Goal: Information Seeking & Learning: Learn about a topic

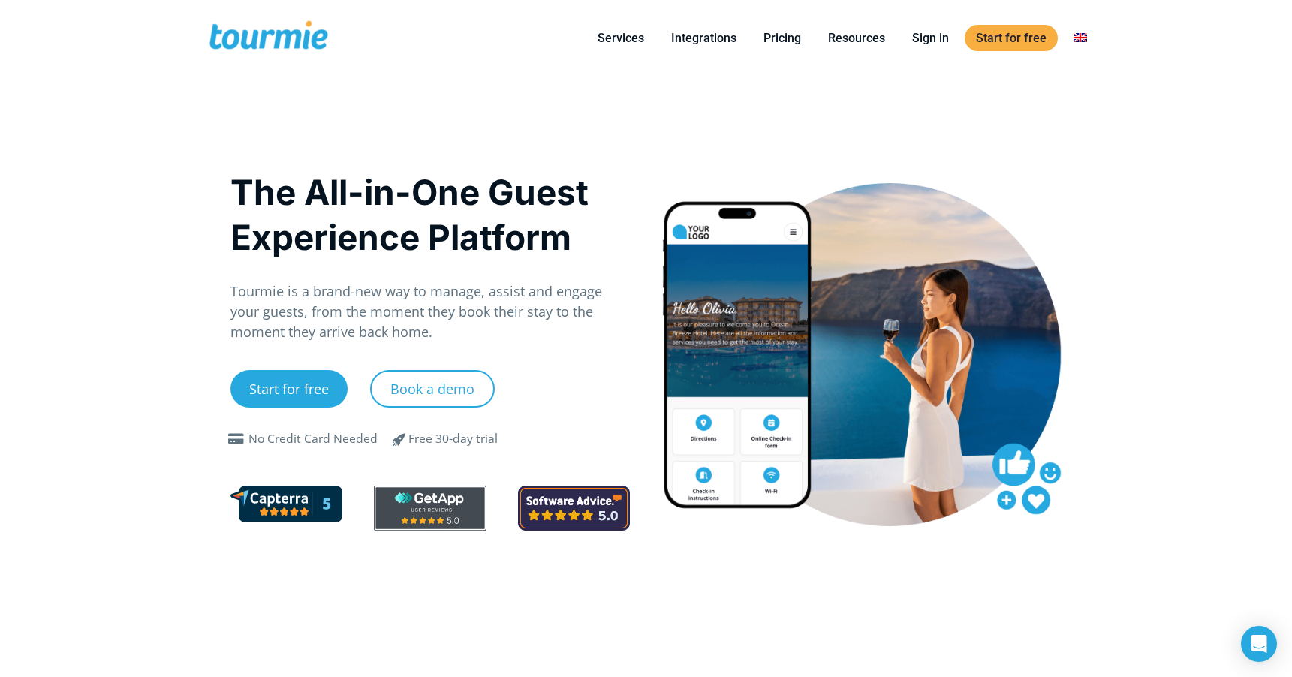
click at [1082, 38] on link at bounding box center [1080, 38] width 36 height 19
click at [1088, 100] on link at bounding box center [1165, 92] width 209 height 38
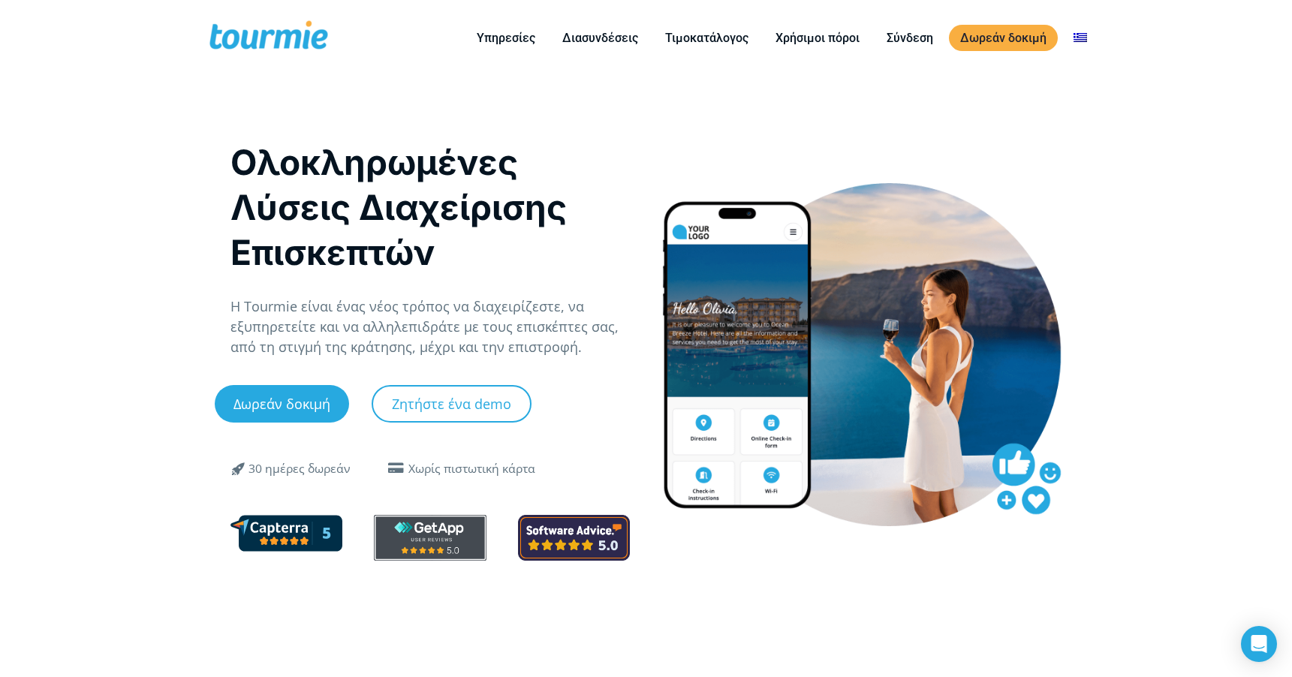
click at [1091, 92] on link at bounding box center [1165, 92] width 209 height 38
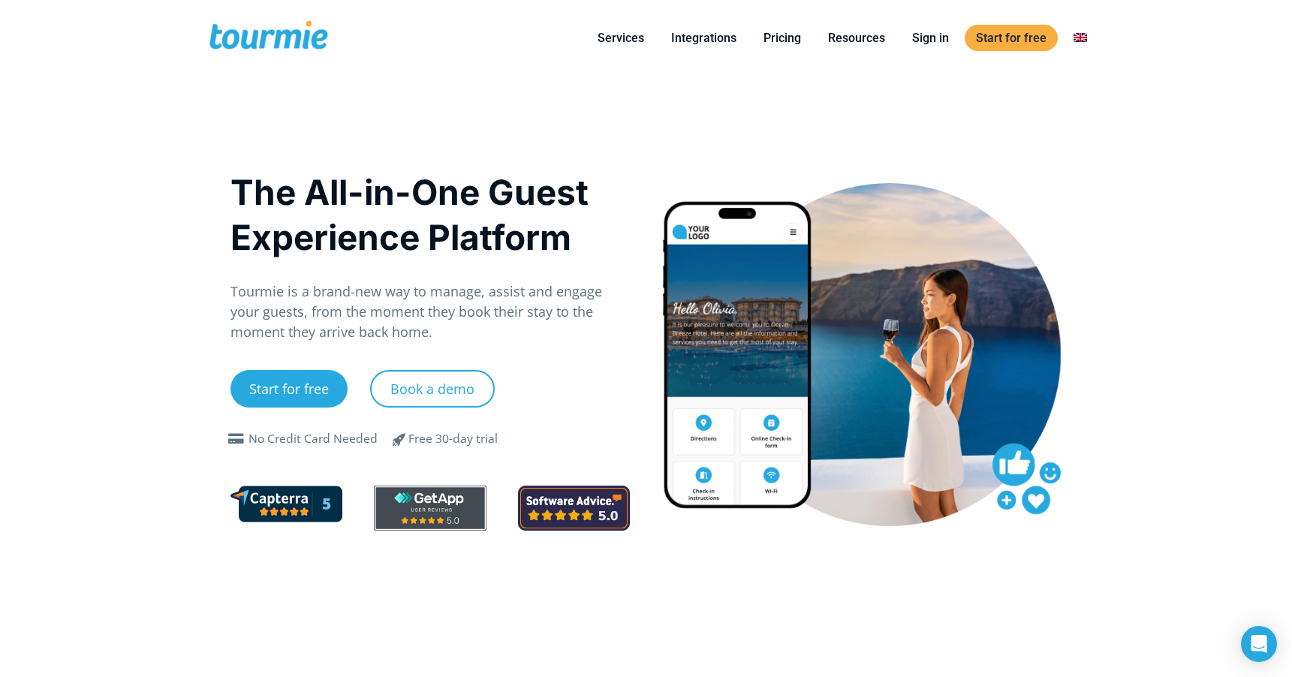
click at [1072, 182] on div at bounding box center [862, 353] width 432 height 393
click at [778, 29] on link "Pricing" at bounding box center [782, 38] width 60 height 19
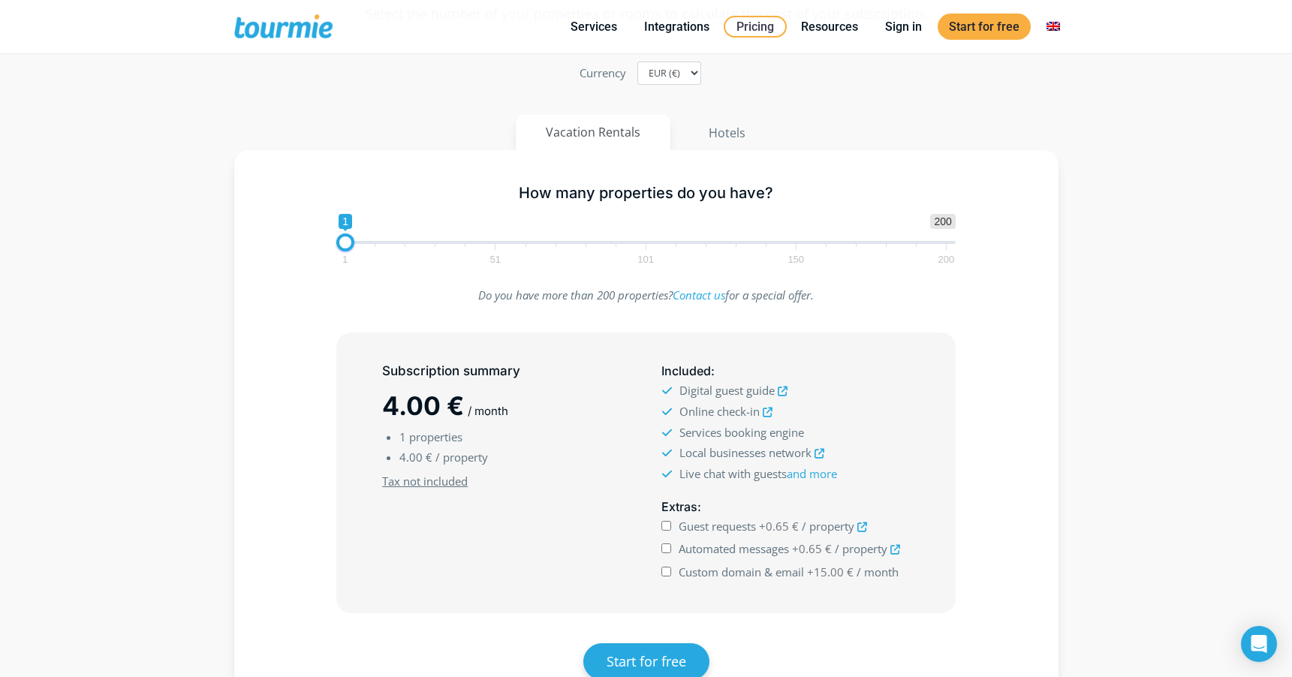
scroll to position [209, 0]
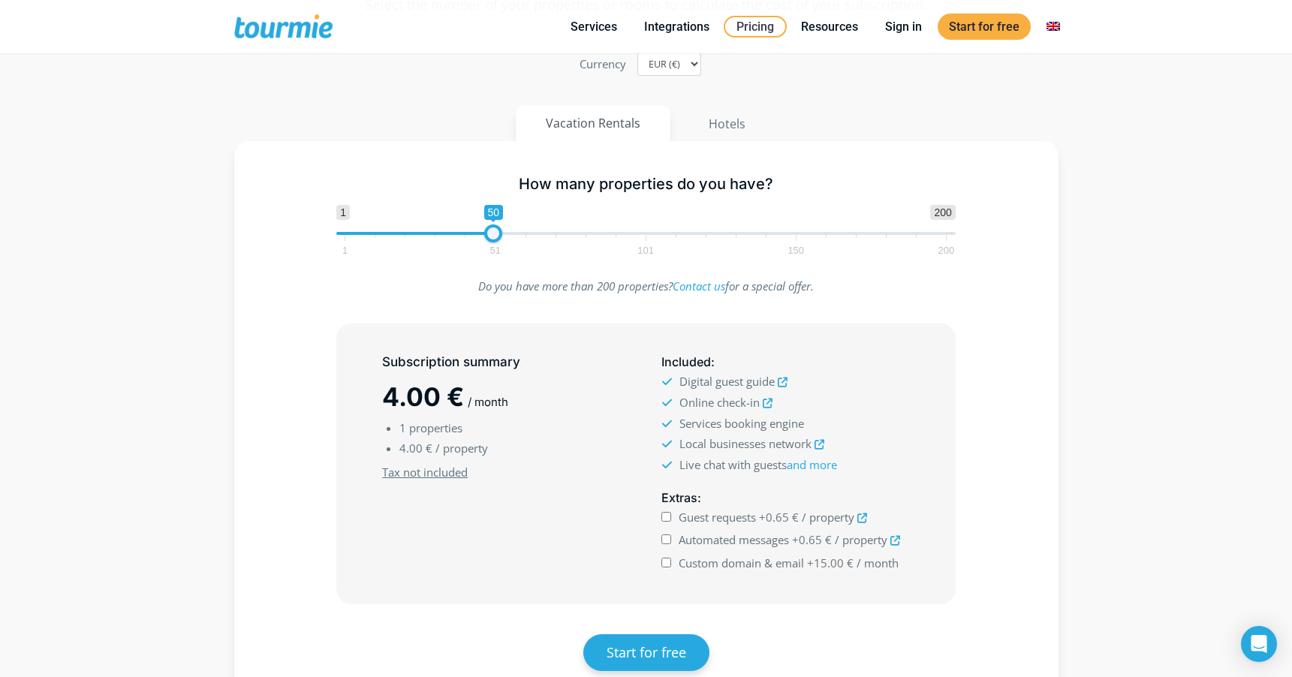
drag, startPoint x: 347, startPoint y: 232, endPoint x: 495, endPoint y: 249, distance: 149.6
click at [495, 249] on span "1 200 0 0 50 1 51 101 150 200" at bounding box center [645, 229] width 619 height 49
drag, startPoint x: 492, startPoint y: 230, endPoint x: 649, endPoint y: 233, distance: 156.9
click at [649, 233] on span at bounding box center [651, 233] width 18 height 18
drag, startPoint x: 649, startPoint y: 233, endPoint x: 258, endPoint y: 248, distance: 390.6
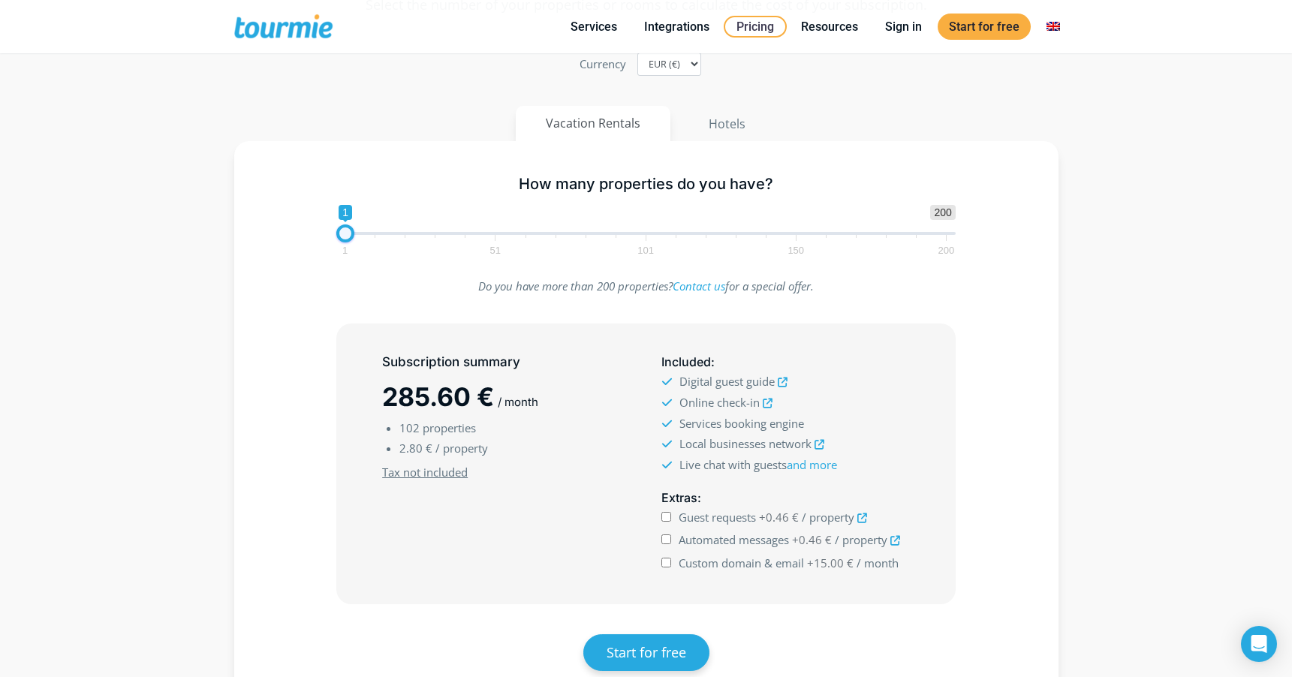
click at [258, 249] on div "How many properties do you have? 1 200 0 0 1 1 51 101 150 200 1" at bounding box center [646, 213] width 781 height 98
drag, startPoint x: 346, startPoint y: 240, endPoint x: 494, endPoint y: 235, distance: 148.0
click at [494, 235] on span at bounding box center [496, 233] width 18 height 18
drag, startPoint x: 494, startPoint y: 235, endPoint x: 443, endPoint y: 231, distance: 51.2
click at [443, 231] on span at bounding box center [445, 233] width 18 height 18
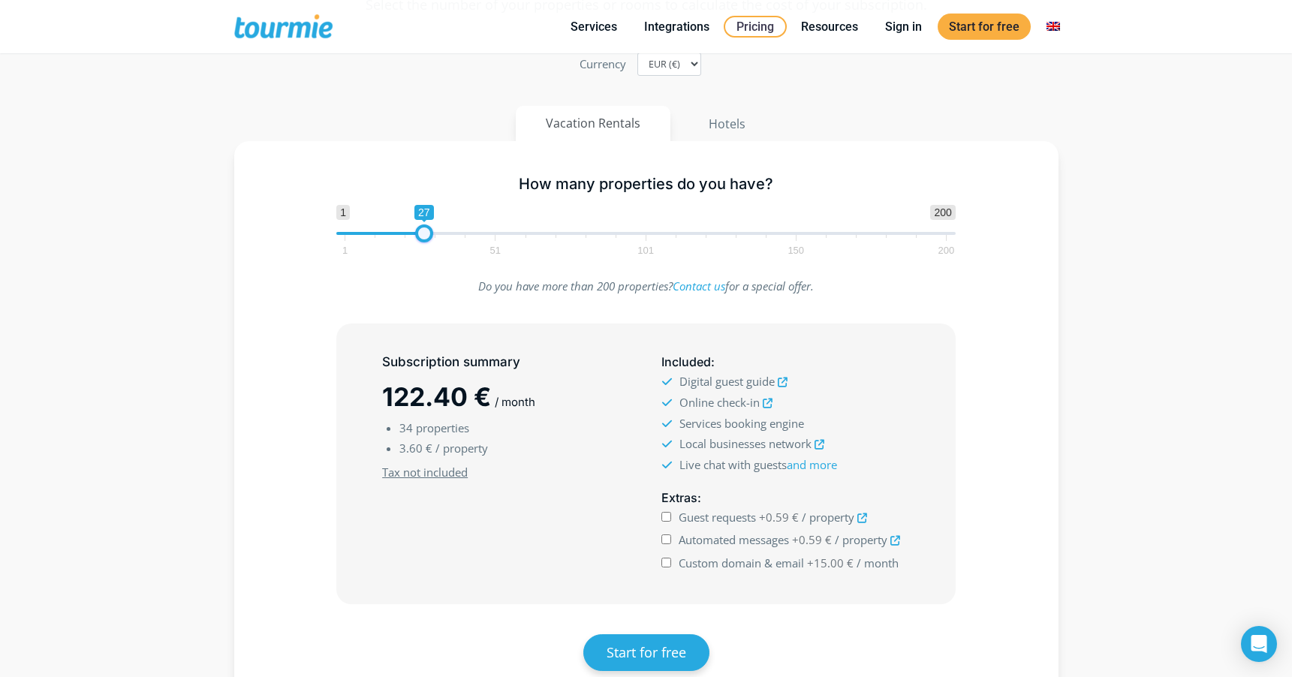
drag, startPoint x: 443, startPoint y: 231, endPoint x: 423, endPoint y: 230, distance: 19.6
click at [423, 230] on span at bounding box center [424, 233] width 18 height 18
drag, startPoint x: 423, startPoint y: 230, endPoint x: 646, endPoint y: 233, distance: 223.0
click at [647, 233] on span at bounding box center [647, 233] width 18 height 18
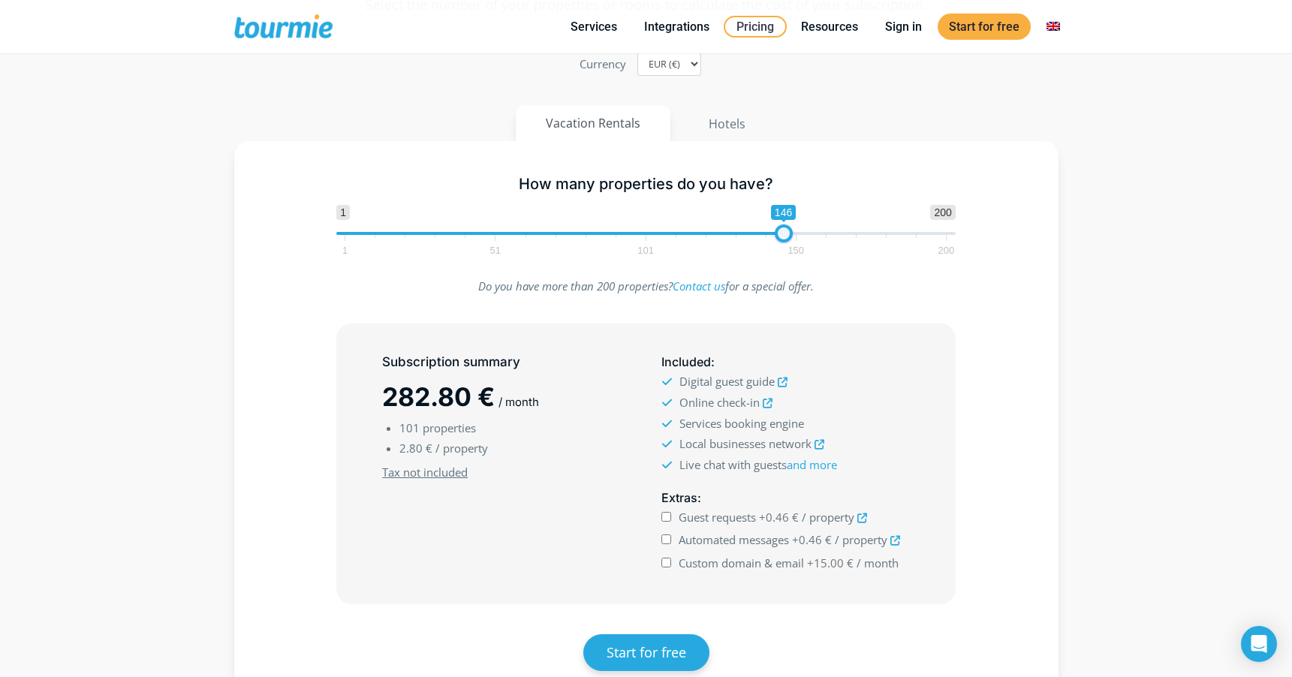
drag, startPoint x: 646, startPoint y: 233, endPoint x: 782, endPoint y: 229, distance: 135.9
click at [782, 229] on span at bounding box center [784, 233] width 18 height 18
drag, startPoint x: 782, startPoint y: 229, endPoint x: 835, endPoint y: 225, distance: 52.7
click at [835, 225] on span at bounding box center [835, 233] width 18 height 18
drag, startPoint x: 835, startPoint y: 225, endPoint x: 880, endPoint y: 225, distance: 45.0
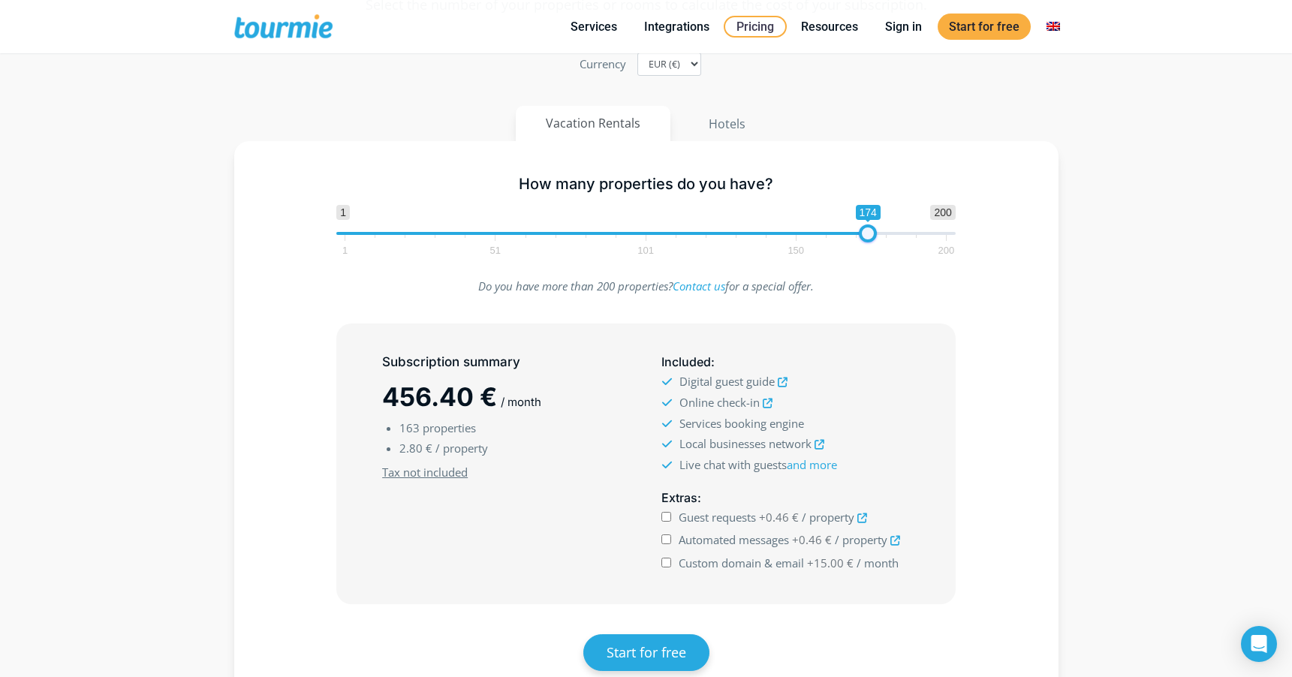
click at [877, 226] on span at bounding box center [868, 233] width 18 height 18
drag, startPoint x: 880, startPoint y: 225, endPoint x: 682, endPoint y: 230, distance: 198.2
click at [682, 230] on span at bounding box center [681, 233] width 18 height 18
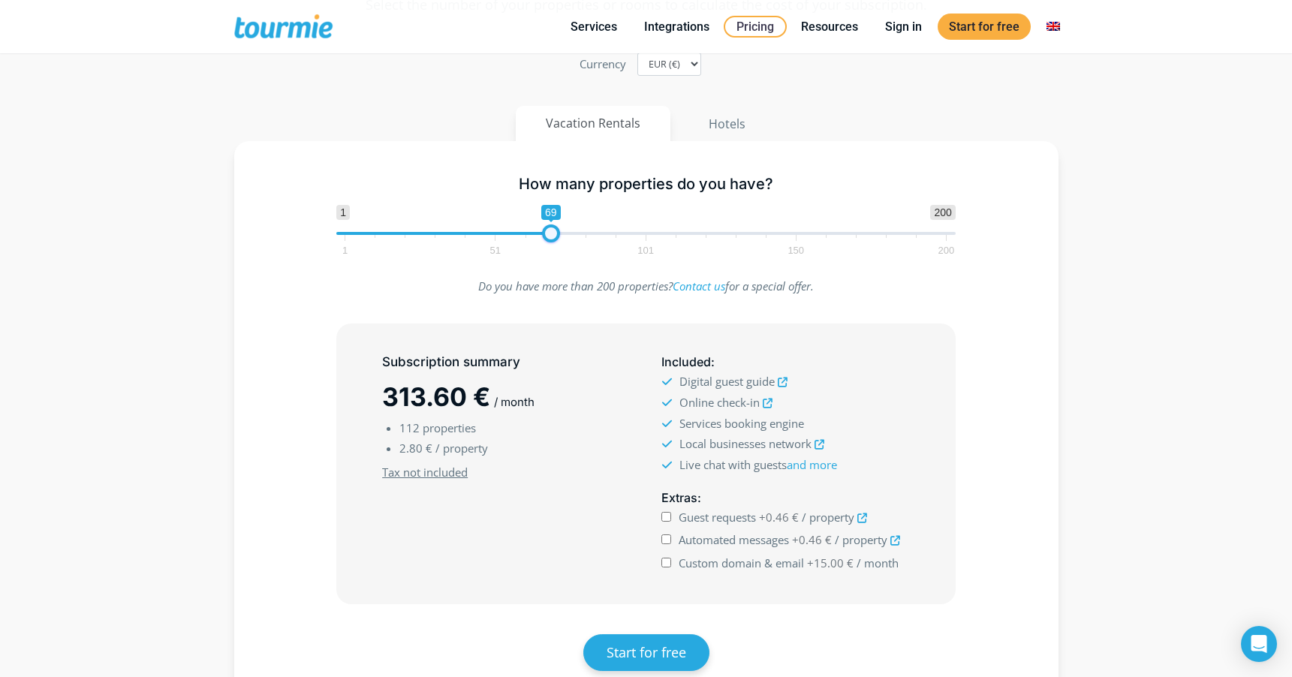
drag, startPoint x: 684, startPoint y: 230, endPoint x: 555, endPoint y: 230, distance: 129.1
click at [555, 230] on span at bounding box center [551, 233] width 18 height 18
drag, startPoint x: 556, startPoint y: 230, endPoint x: 431, endPoint y: 230, distance: 125.4
click at [431, 230] on span at bounding box center [430, 233] width 18 height 18
drag, startPoint x: 429, startPoint y: 231, endPoint x: 248, endPoint y: 230, distance: 180.9
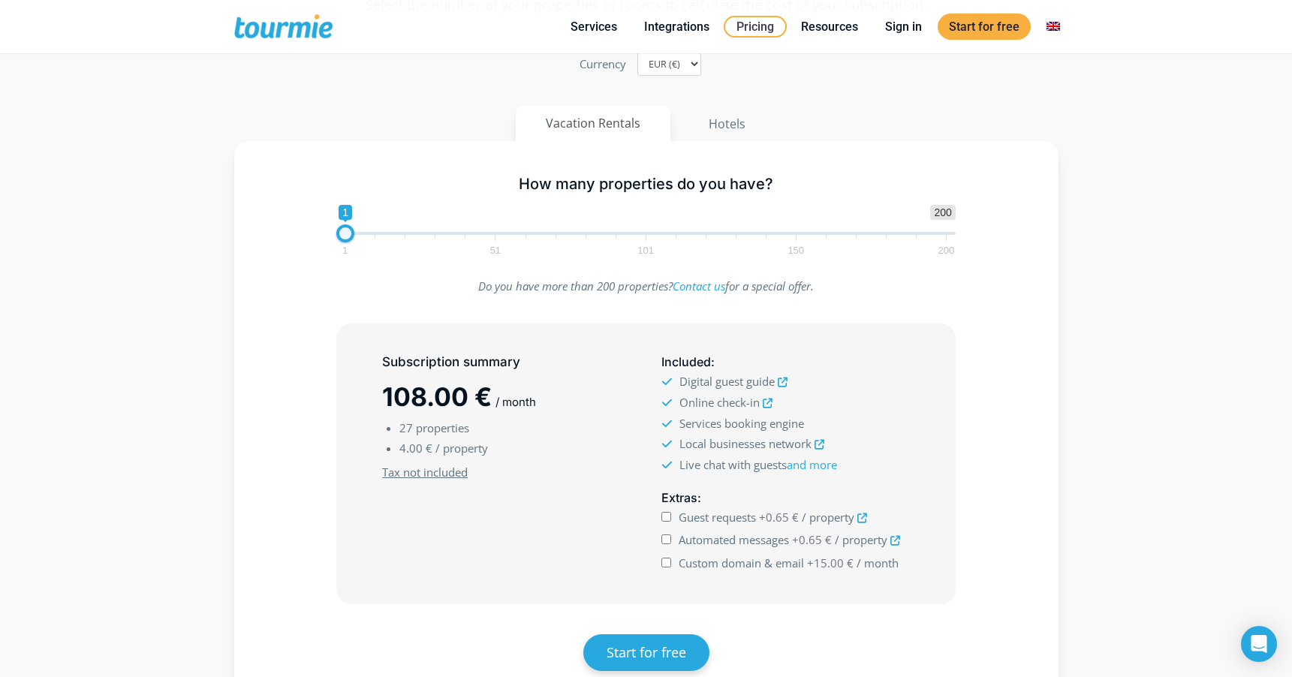
click at [252, 228] on div "How many properties do you have? 1 200 0 0 1 1 51 101 150 200 1 Do you have mor…" at bounding box center [646, 440] width 824 height 599
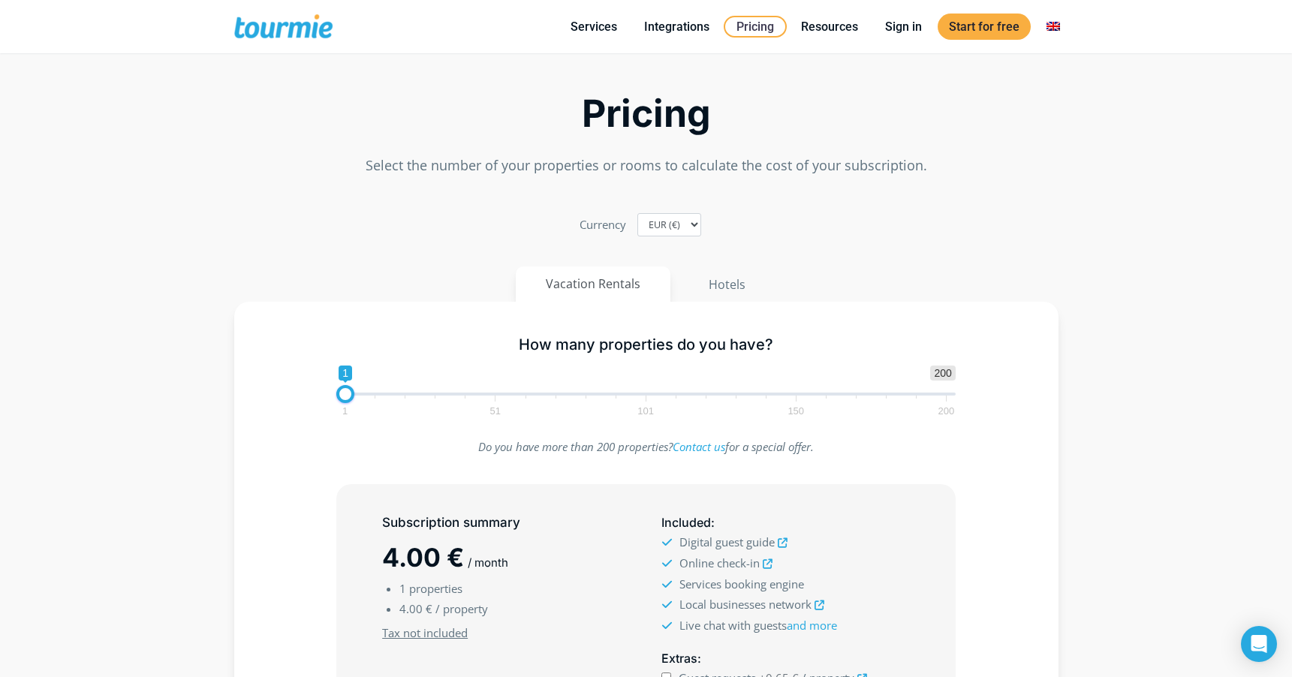
scroll to position [47, 0]
click at [412, 437] on div "How many properties do you have? 1 200 0 0 1 1 51 101 150 200 1 Do you have mor…" at bounding box center [646, 602] width 824 height 599
drag, startPoint x: 345, startPoint y: 397, endPoint x: 782, endPoint y: 366, distance: 438.0
click at [782, 367] on span "1 200 0 0 58 1 51 101 150 200" at bounding box center [645, 391] width 619 height 49
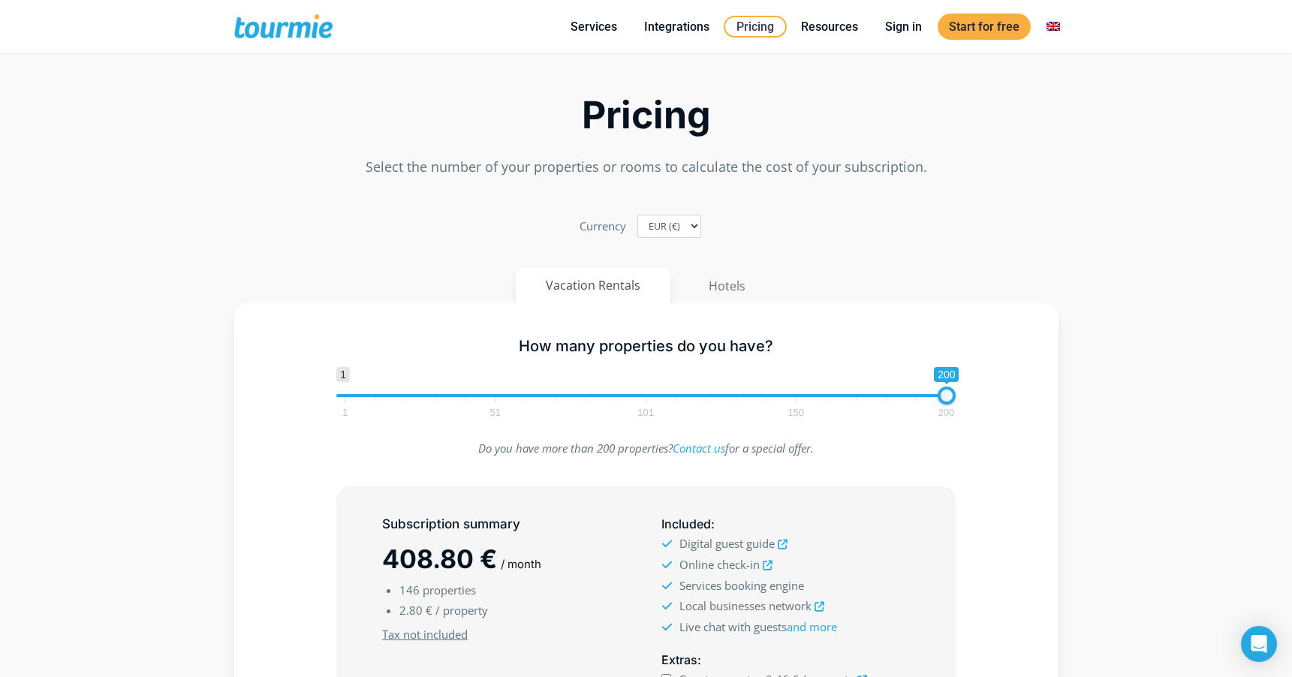
drag, startPoint x: 784, startPoint y: 396, endPoint x: 1007, endPoint y: 404, distance: 222.3
click at [1007, 404] on div "How many properties do you have? 1 200 0 0 200 1 51 101 150 200 200" at bounding box center [646, 375] width 781 height 98
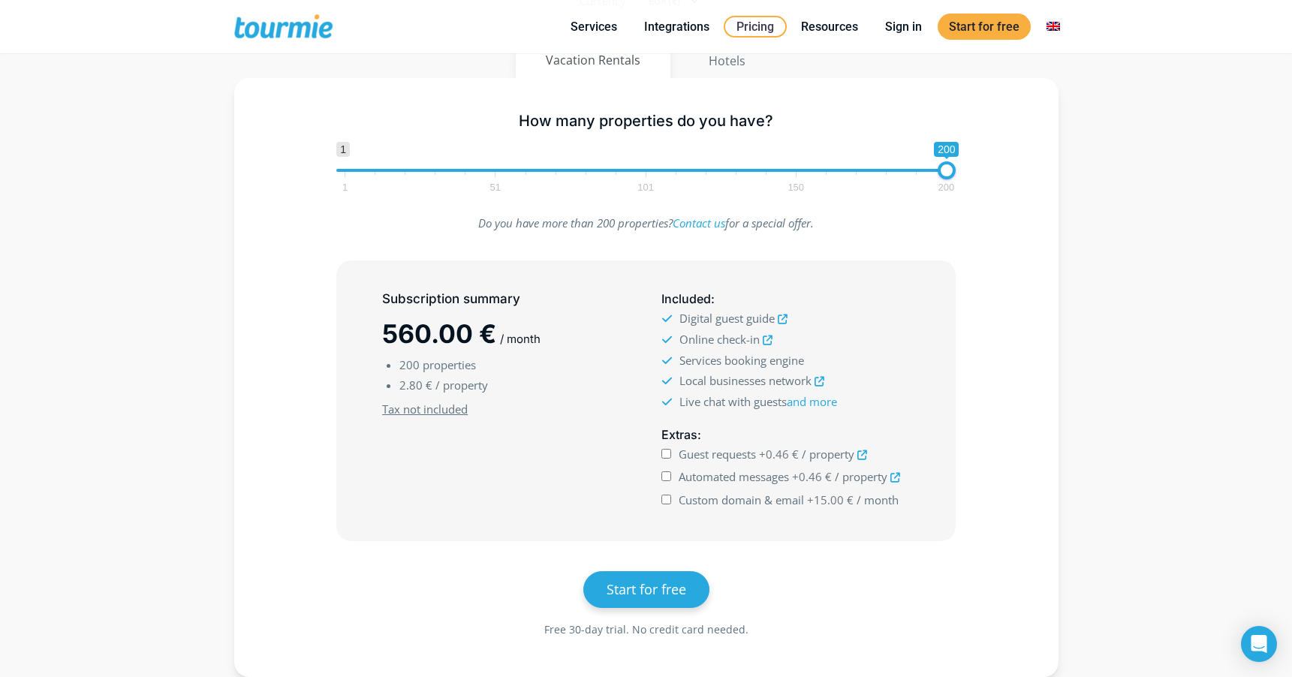
scroll to position [272, 0]
type input "44"
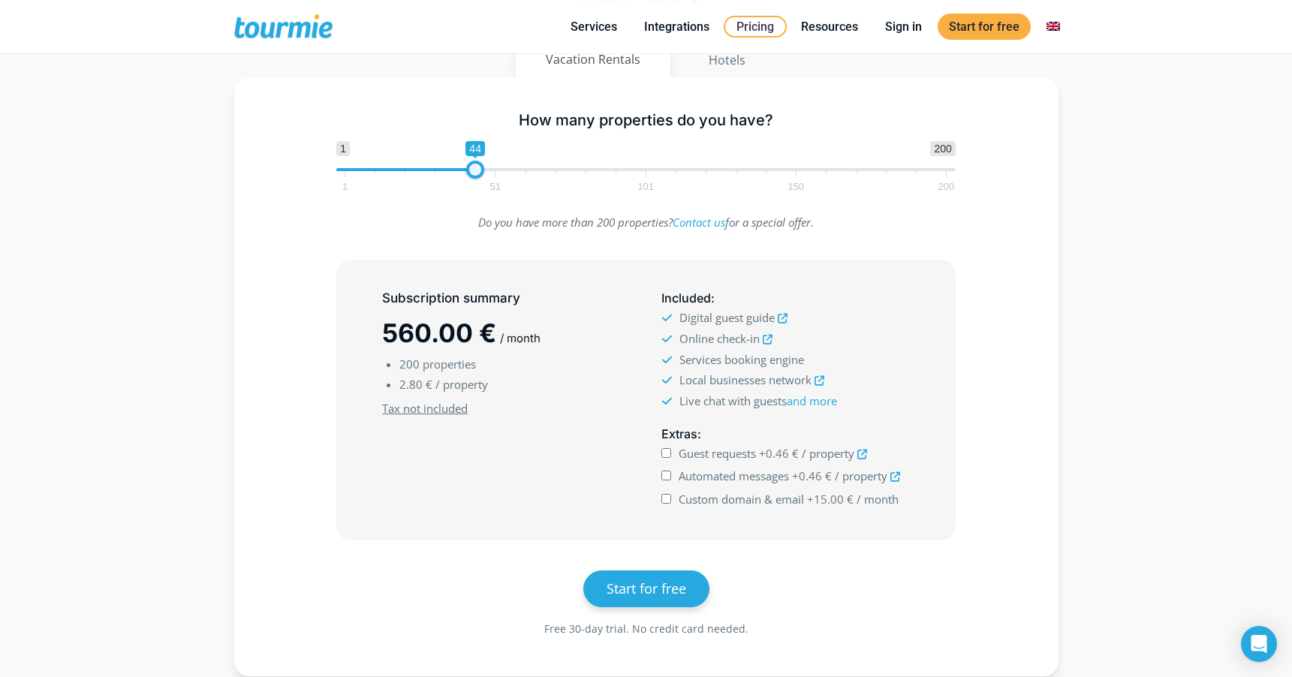
drag, startPoint x: 941, startPoint y: 164, endPoint x: 471, endPoint y: 182, distance: 470.3
click at [471, 182] on span "1 200 0 0 44 1 51 101 150 200" at bounding box center [645, 165] width 619 height 49
click at [665, 475] on input "Automated messages +0.59 € / property" at bounding box center [666, 476] width 10 height 10
checkbox input "false"
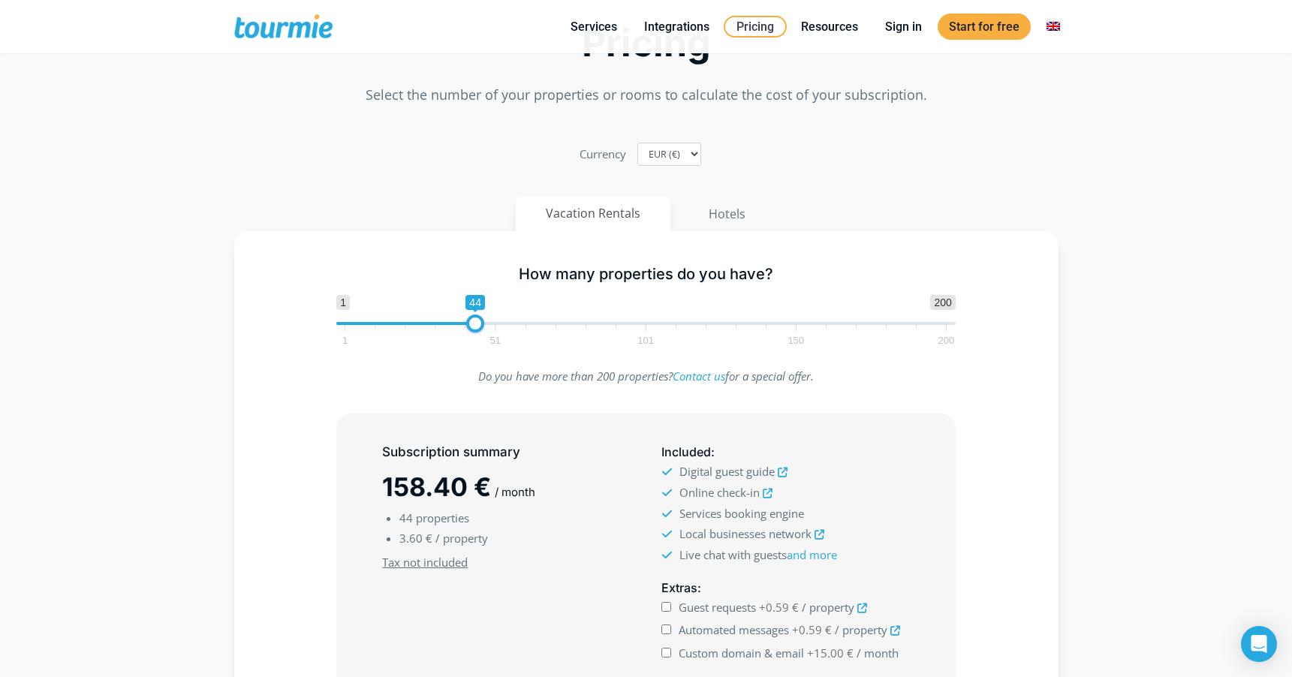
scroll to position [0, 0]
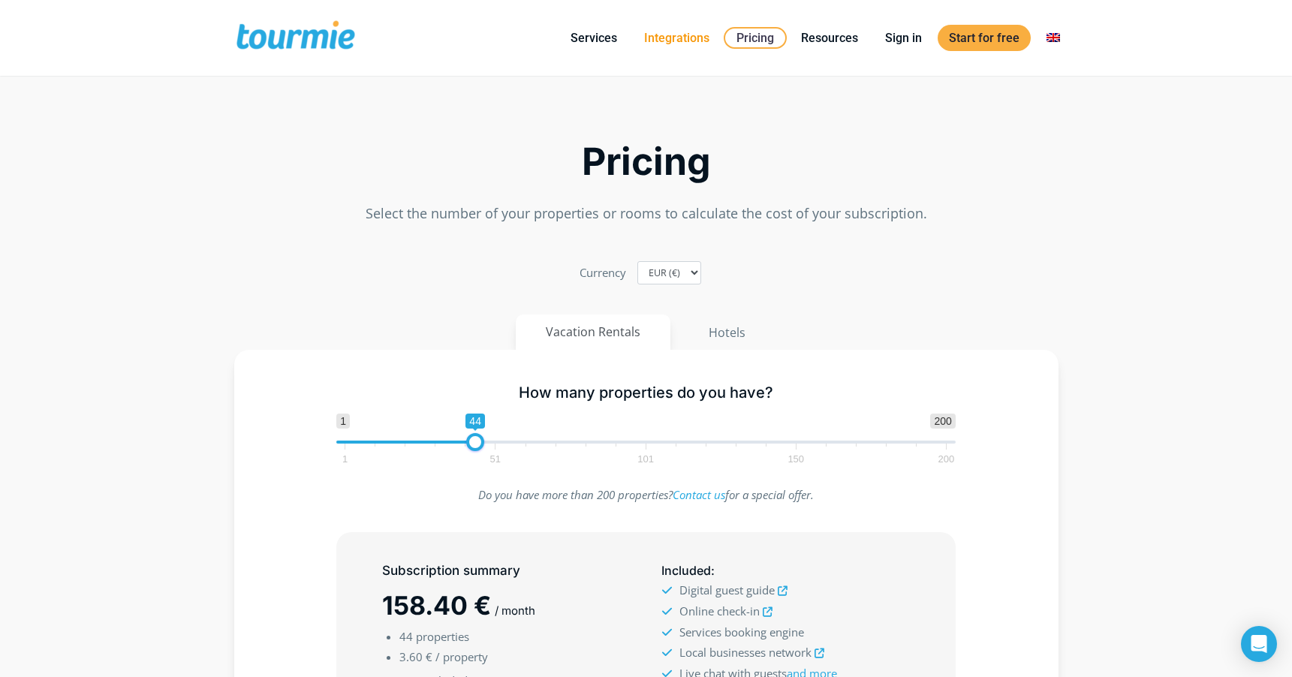
click at [688, 37] on link "Integrations" at bounding box center [677, 38] width 88 height 19
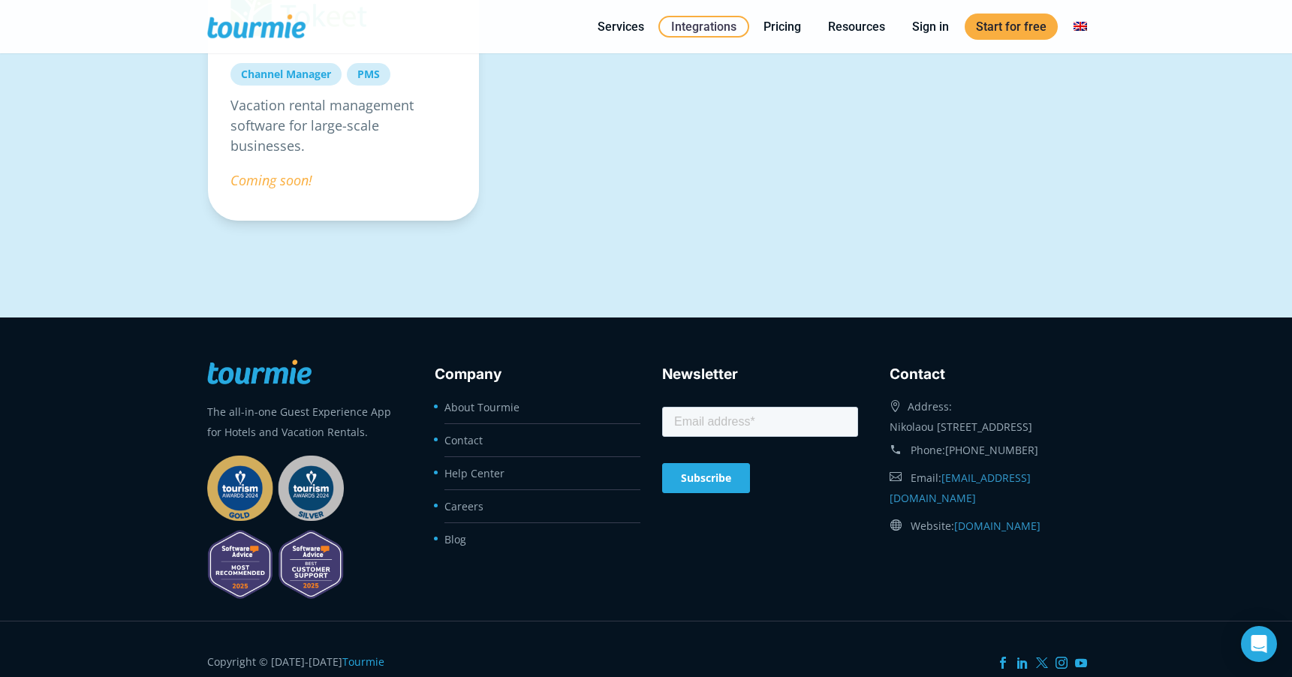
scroll to position [1540, 0]
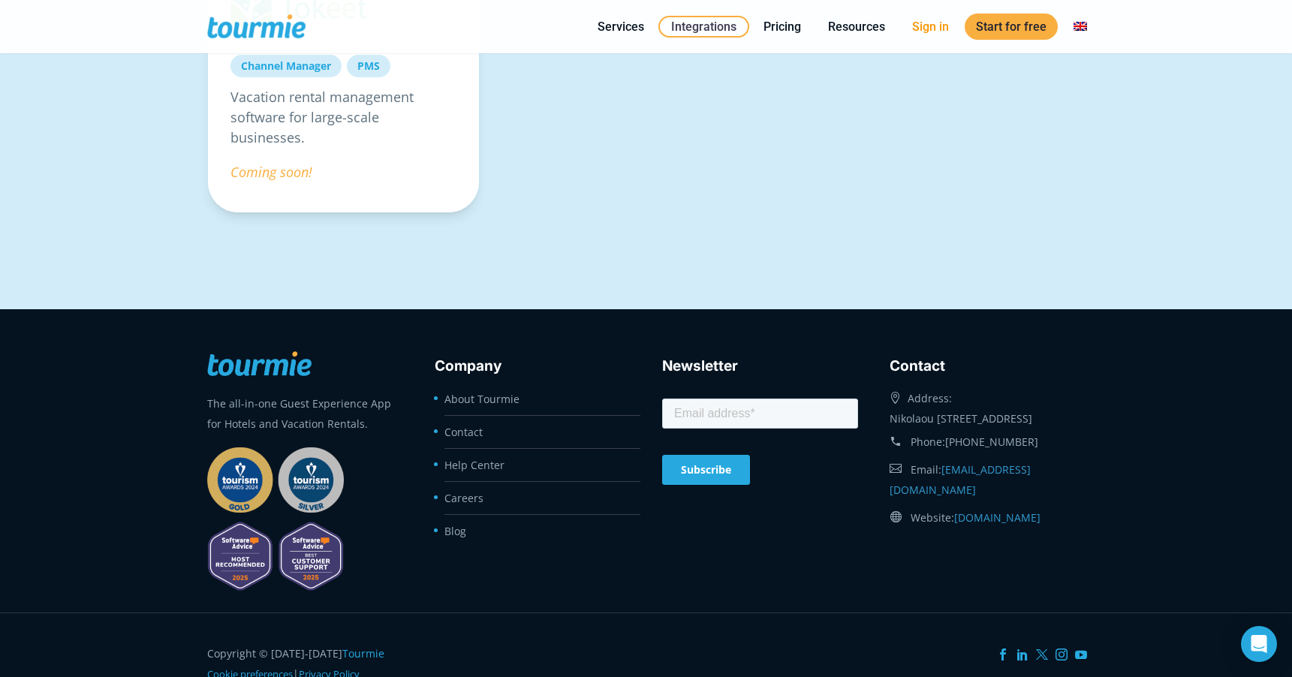
click at [933, 26] on link "Sign in" at bounding box center [930, 26] width 59 height 19
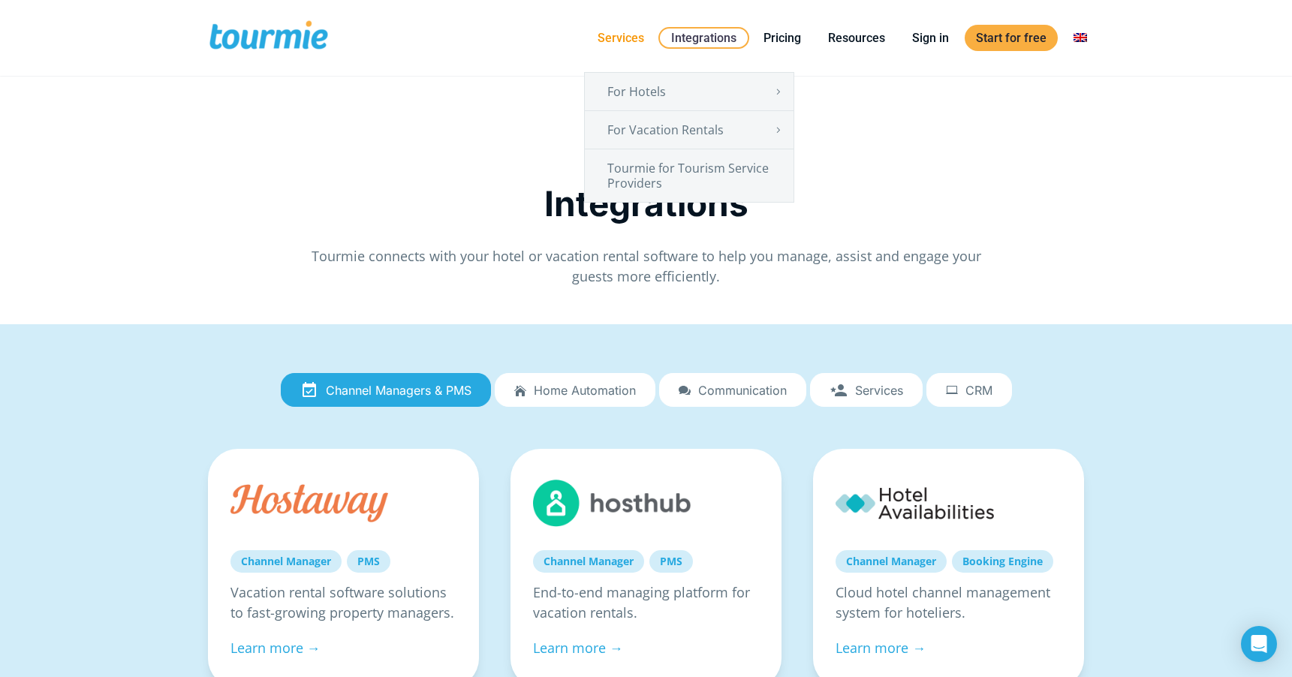
click at [605, 40] on link "Services" at bounding box center [620, 38] width 69 height 19
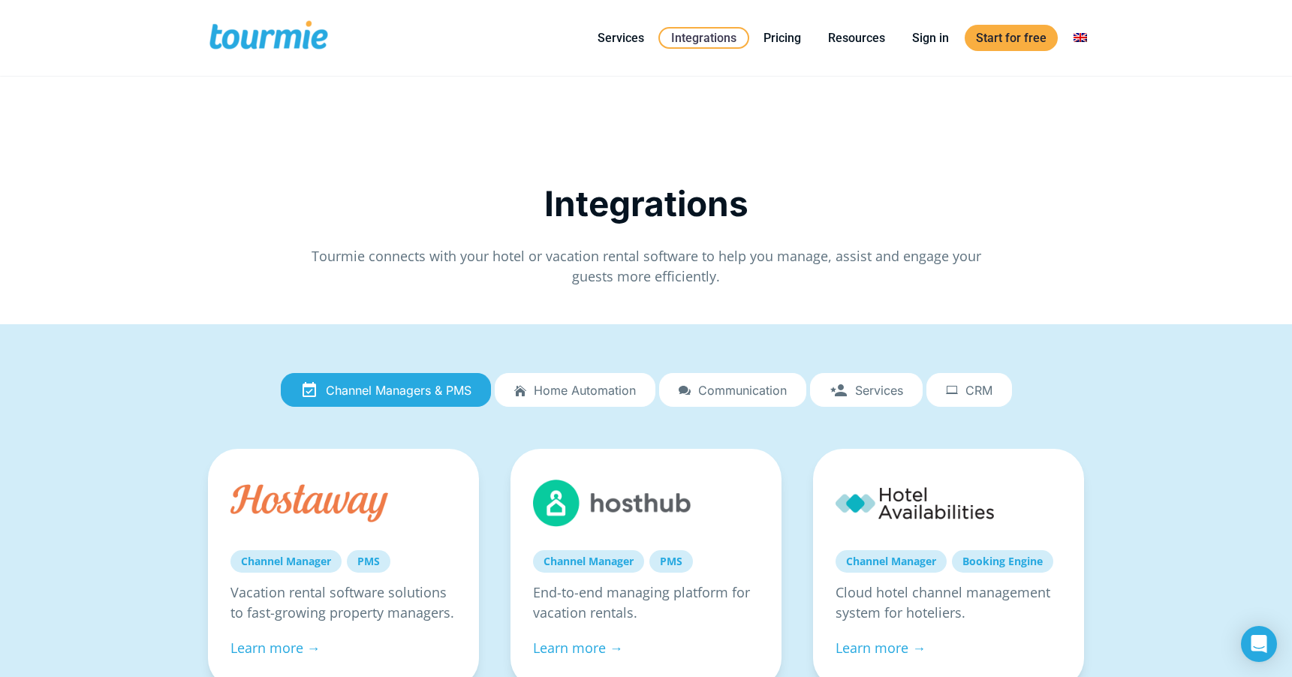
click at [297, 41] on span at bounding box center [268, 37] width 123 height 35
